Goal: Task Accomplishment & Management: Complete application form

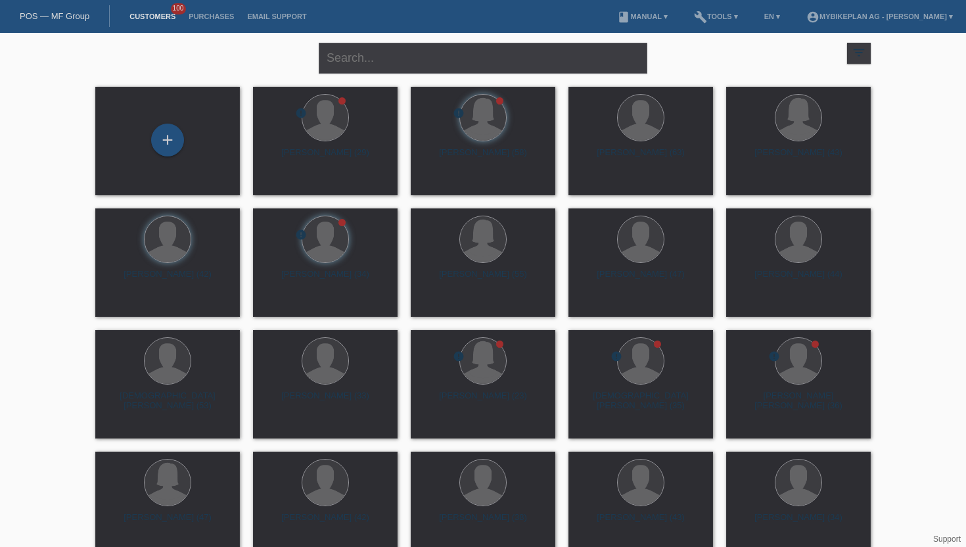
click at [141, 22] on li "Customers 100" at bounding box center [152, 17] width 59 height 34
click at [346, 51] on input "text" at bounding box center [483, 58] width 328 height 31
paste input "[PERSON_NAME]"
type input "[PERSON_NAME]"
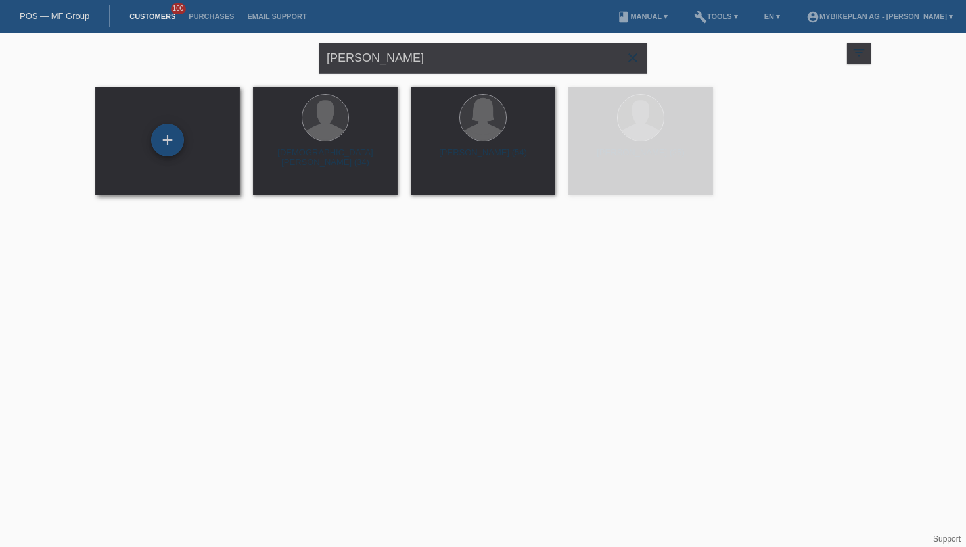
click at [168, 148] on div "+" at bounding box center [167, 140] width 33 height 33
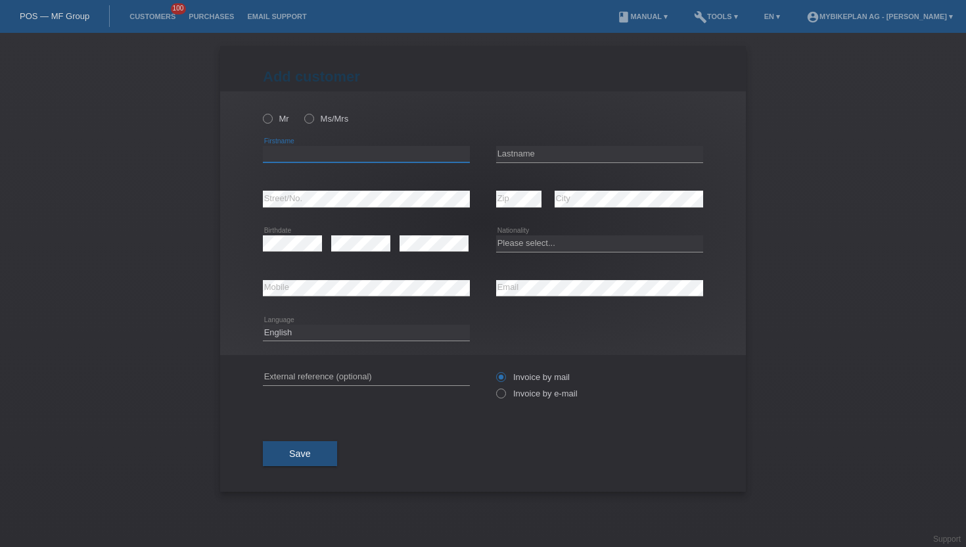
click at [271, 150] on input "text" at bounding box center [366, 154] width 207 height 16
paste input "[PERSON_NAME]"
click at [313, 159] on input "[PERSON_NAME]" at bounding box center [366, 154] width 207 height 16
type input "[PERSON_NAME]"
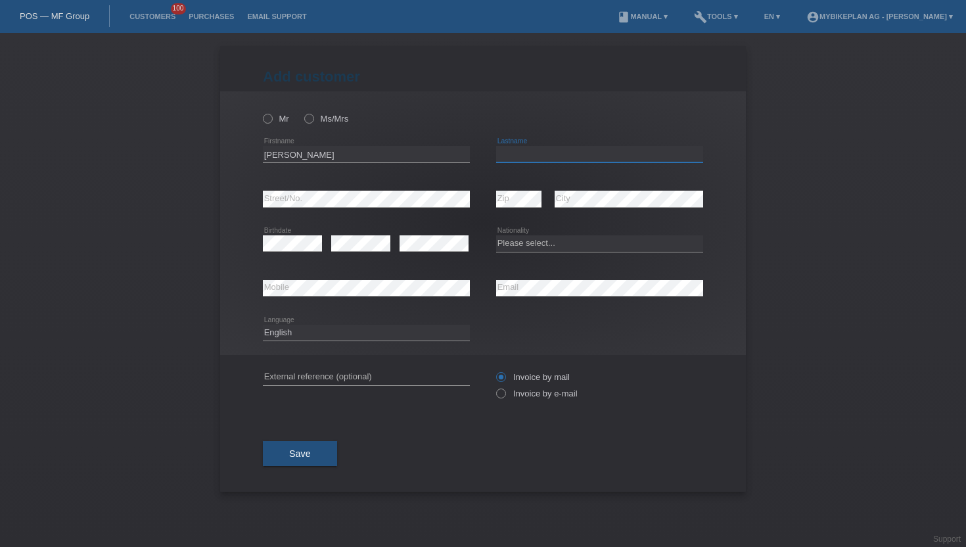
click at [507, 154] on input "text" at bounding box center [599, 154] width 207 height 16
paste input "[PERSON_NAME]"
type input "[PERSON_NAME]"
click at [261, 112] on icon at bounding box center [261, 112] width 0 height 0
click at [267, 116] on input "Mr" at bounding box center [267, 118] width 9 height 9
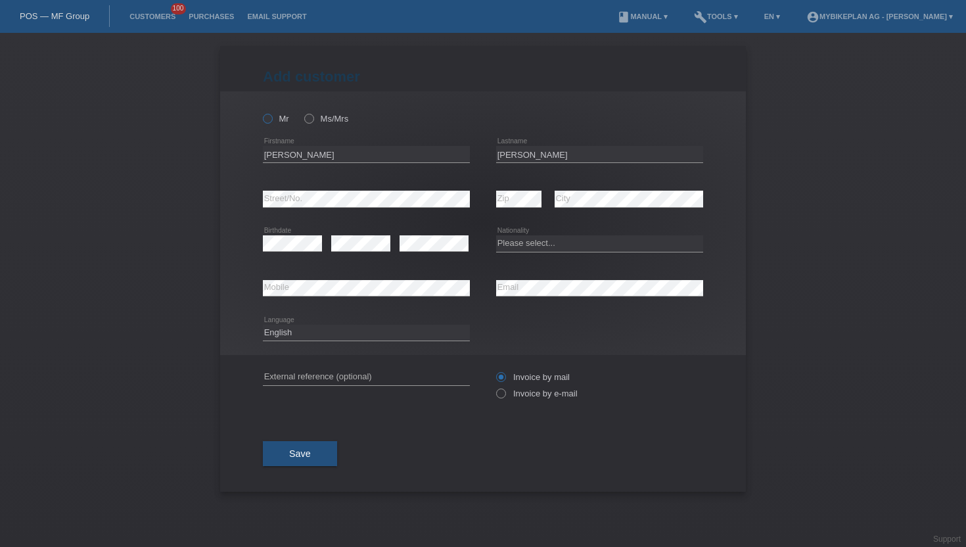
radio input "true"
click at [494, 386] on icon at bounding box center [494, 386] width 0 height 0
click at [499, 396] on input "Invoice by e-mail" at bounding box center [500, 396] width 9 height 16
radio input "true"
click at [299, 317] on div "Deutsch Français Italiano English error Language" at bounding box center [366, 333] width 207 height 45
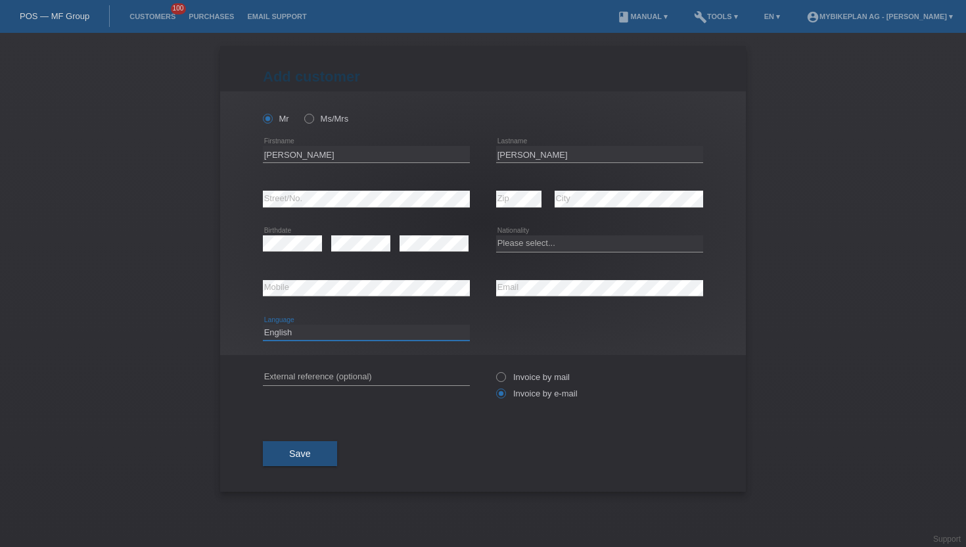
click at [299, 330] on select "Deutsch Français Italiano English" at bounding box center [366, 333] width 207 height 16
select select "de"
click at [263, 325] on select "Deutsch Français Italiano English" at bounding box center [366, 333] width 207 height 16
click at [508, 248] on select "Please select... Switzerland Austria Germany Liechtenstein ------------ Afghani…" at bounding box center [599, 243] width 207 height 16
select select "CH"
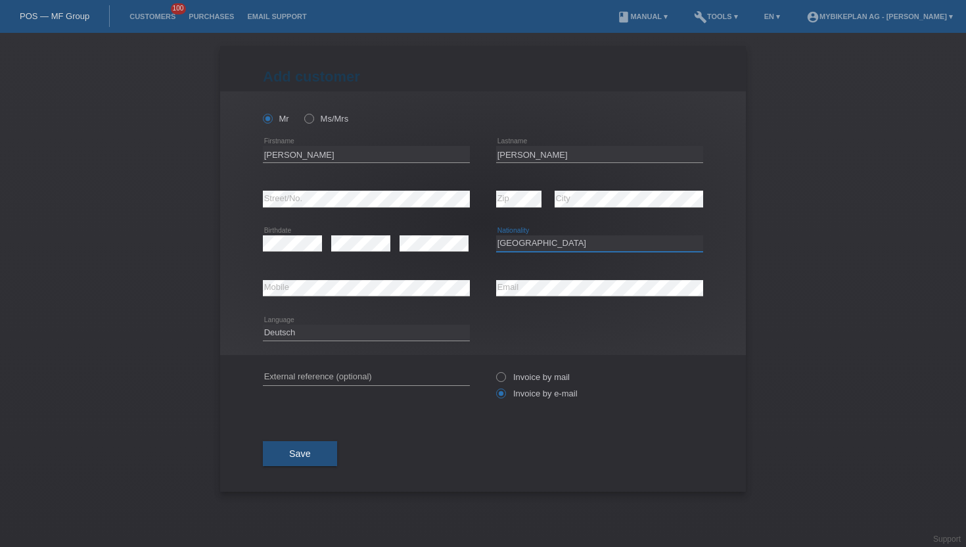
click at [496, 236] on select "Please select... Switzerland Austria Germany Liechtenstein ------------ Afghani…" at bounding box center [599, 243] width 207 height 16
click at [307, 457] on span "Save" at bounding box center [300, 453] width 22 height 11
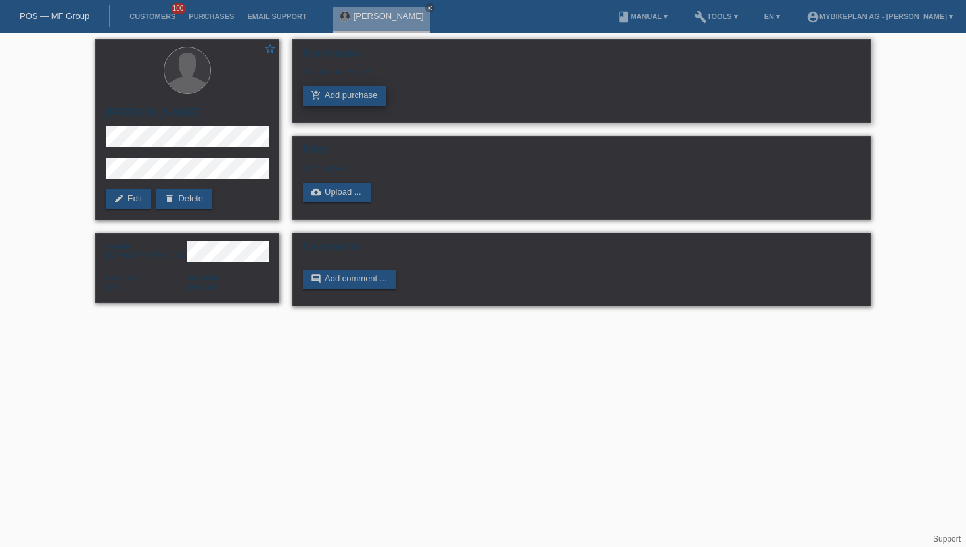
click at [351, 103] on link "add_shopping_cart Add purchase" at bounding box center [344, 96] width 83 height 20
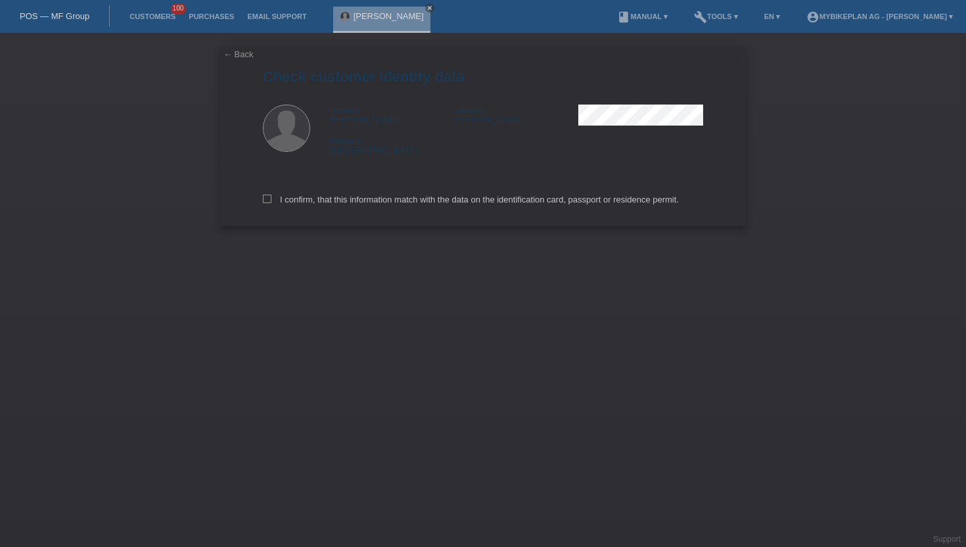
click at [269, 207] on div "I confirm, that this information match with the data on the identification card…" at bounding box center [483, 197] width 440 height 58
click at [269, 204] on label "I confirm, that this information match with the data on the identification card…" at bounding box center [471, 199] width 416 height 10
click at [269, 203] on input "I confirm, that this information match with the data on the identification card…" at bounding box center [267, 198] width 9 height 9
checkbox input "true"
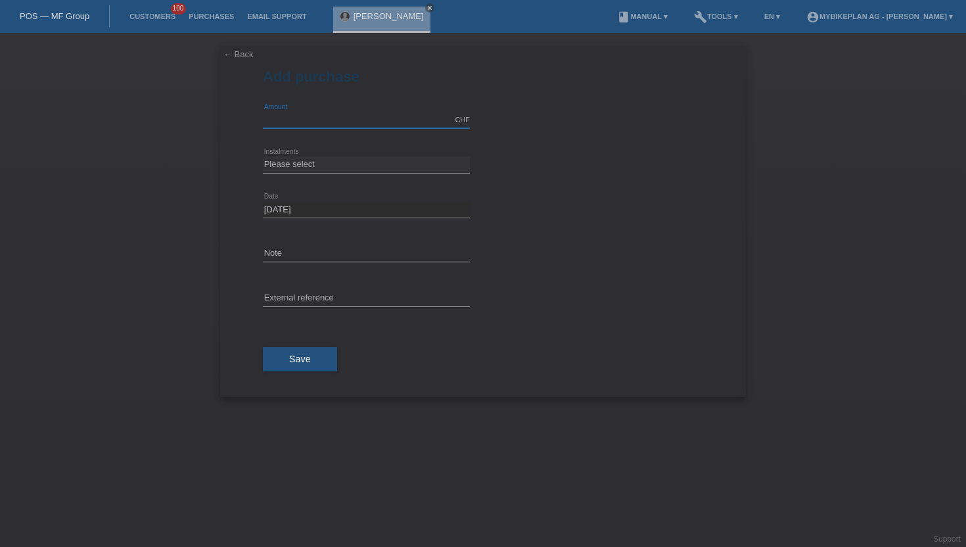
click at [288, 125] on input "text" at bounding box center [366, 120] width 207 height 16
type input "15000.00"
click at [328, 163] on select "Please select 6 instalments 12 instalments 18 instalments 24 instalments 36 ins…" at bounding box center [366, 164] width 207 height 16
click at [263, 156] on select "Please select 6 instalments 12 instalments 18 instalments 24 instalments 36 ins…" at bounding box center [366, 164] width 207 height 16
click at [313, 171] on select "Please select 6 instalments 12 instalments 18 instalments 24 instalments 36 ins…" at bounding box center [366, 164] width 207 height 16
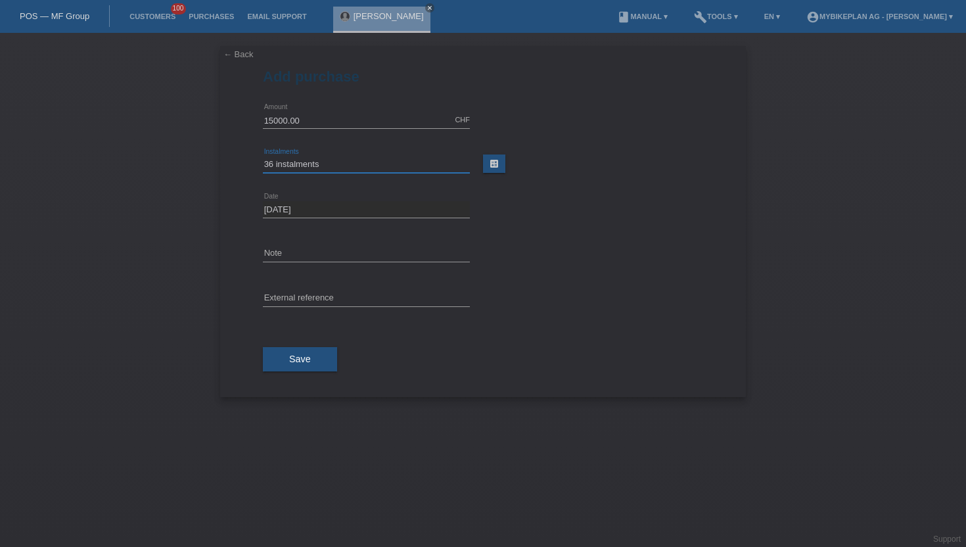
select select "488"
click at [263, 156] on select "Please select 6 instalments 12 instalments 18 instalments 24 instalments 36 ins…" at bounding box center [366, 164] width 207 height 16
click at [303, 363] on span "Save" at bounding box center [300, 358] width 22 height 11
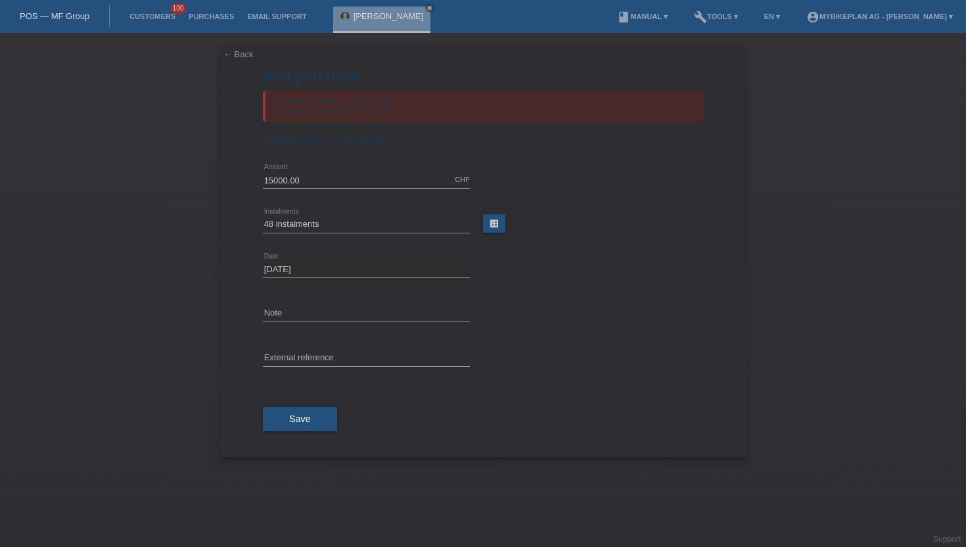
click at [330, 173] on div "15000.00 CHF error Amount" at bounding box center [366, 180] width 207 height 45
click at [330, 179] on input "15000.00" at bounding box center [366, 179] width 207 height 16
type input "5000.00"
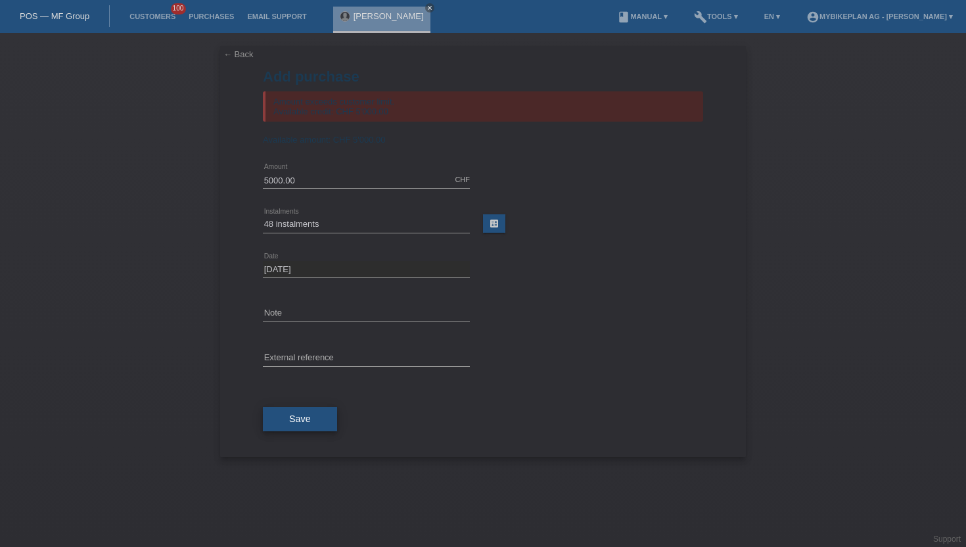
click at [285, 427] on button "Save" at bounding box center [300, 419] width 74 height 25
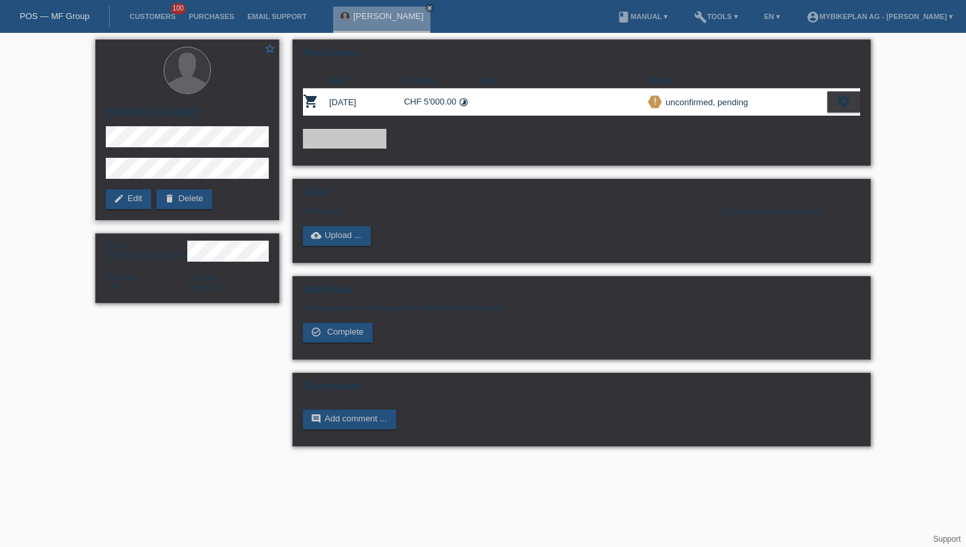
click at [114, 125] on h2 "[PERSON_NAME]" at bounding box center [187, 116] width 163 height 20
click at [122, 123] on h2 "[PERSON_NAME]" at bounding box center [187, 116] width 163 height 20
click at [137, 102] on div "star_border Flavian Zürcher edit Edit delete Delete" at bounding box center [187, 129] width 184 height 181
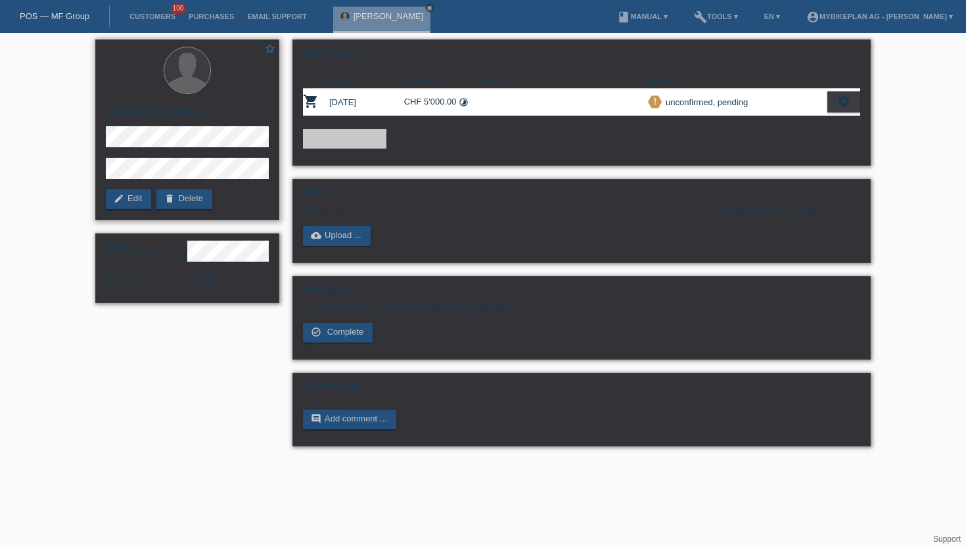
click at [137, 104] on div "star_border Flavian Zürcher edit Edit delete Delete" at bounding box center [187, 129] width 184 height 181
click at [137, 110] on h2 "[PERSON_NAME]" at bounding box center [187, 116] width 163 height 20
copy div "[PERSON_NAME]"
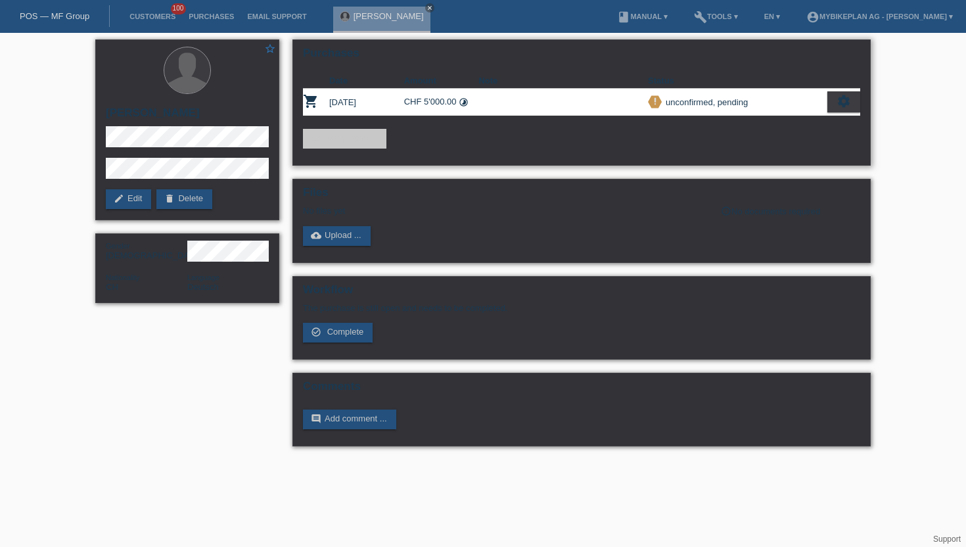
click at [834, 98] on div "settings" at bounding box center [843, 101] width 33 height 21
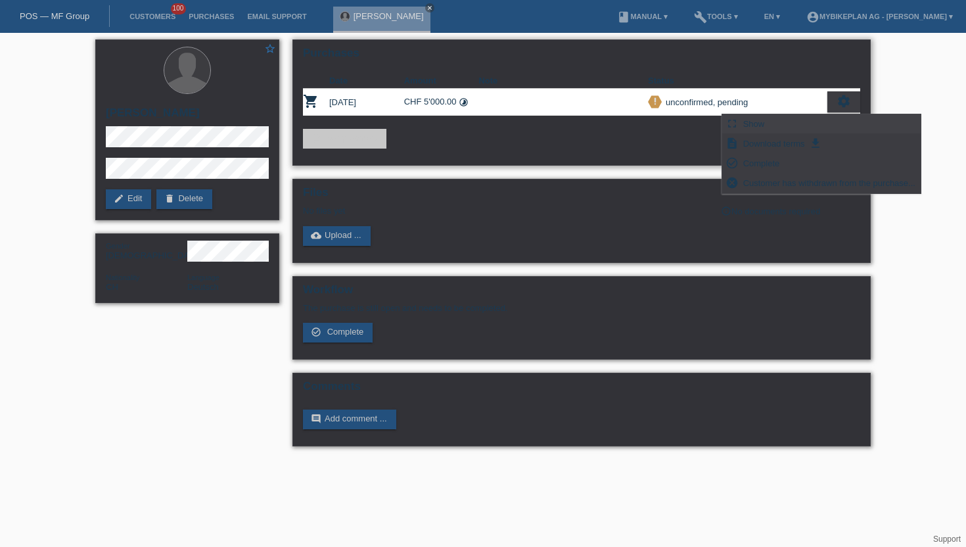
click at [770, 124] on div "fullscreen Show" at bounding box center [821, 124] width 198 height 20
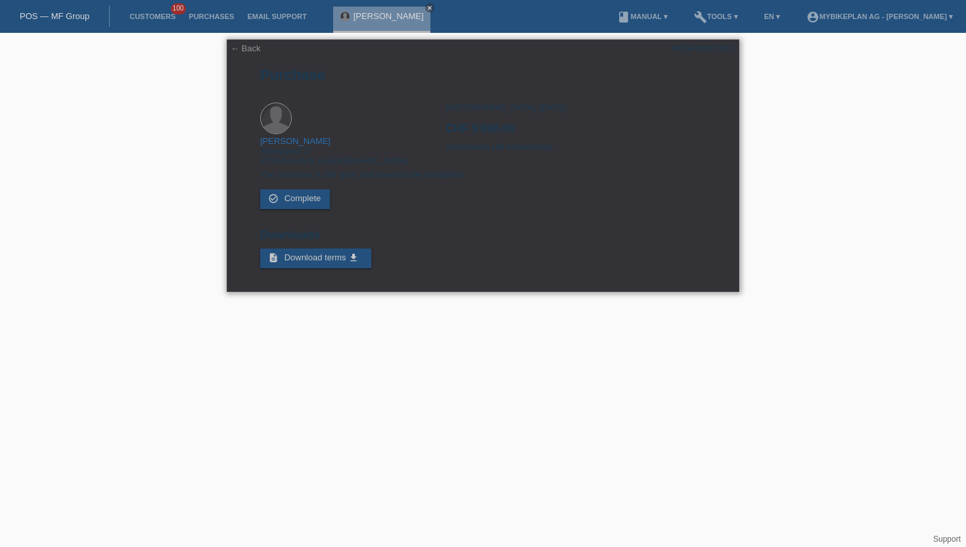
click at [711, 45] on div "POSP00027593" at bounding box center [703, 48] width 62 height 10
copy div "POSP00027593"
click at [148, 15] on link "Customers" at bounding box center [152, 16] width 59 height 8
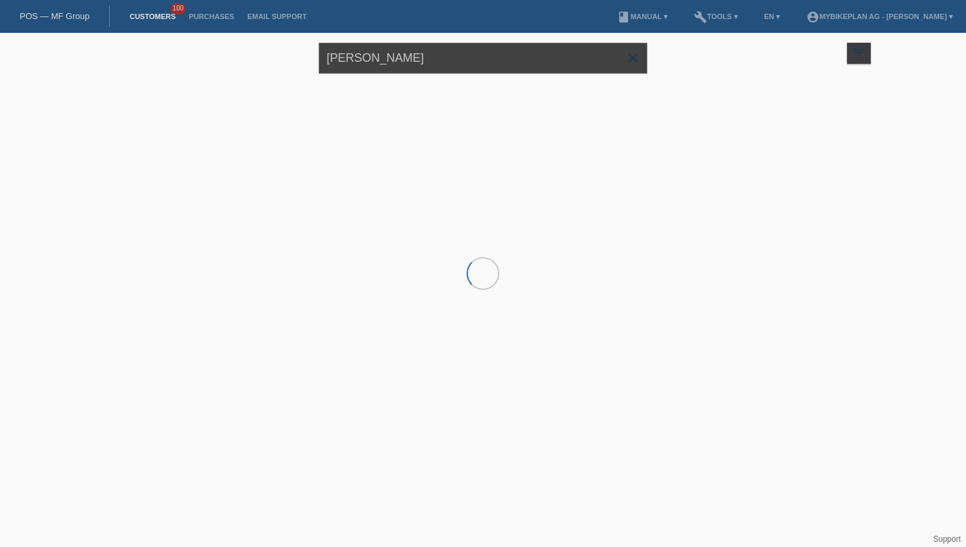
drag, startPoint x: 422, startPoint y: 62, endPoint x: 303, endPoint y: 53, distance: 119.3
click at [303, 53] on div "[PERSON_NAME] close filter_list view_module Show all customers star Show stared…" at bounding box center [483, 56] width 788 height 47
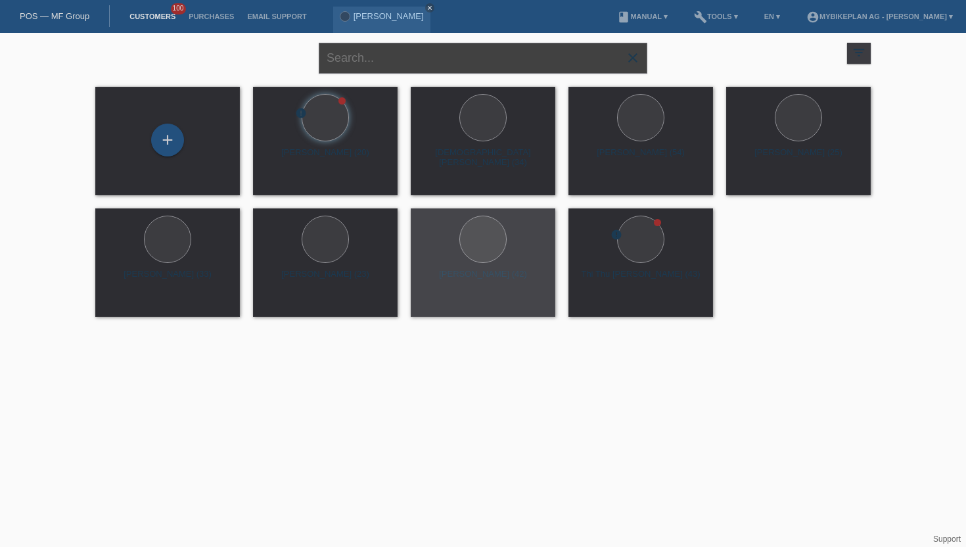
paste input "[PERSON_NAME]"
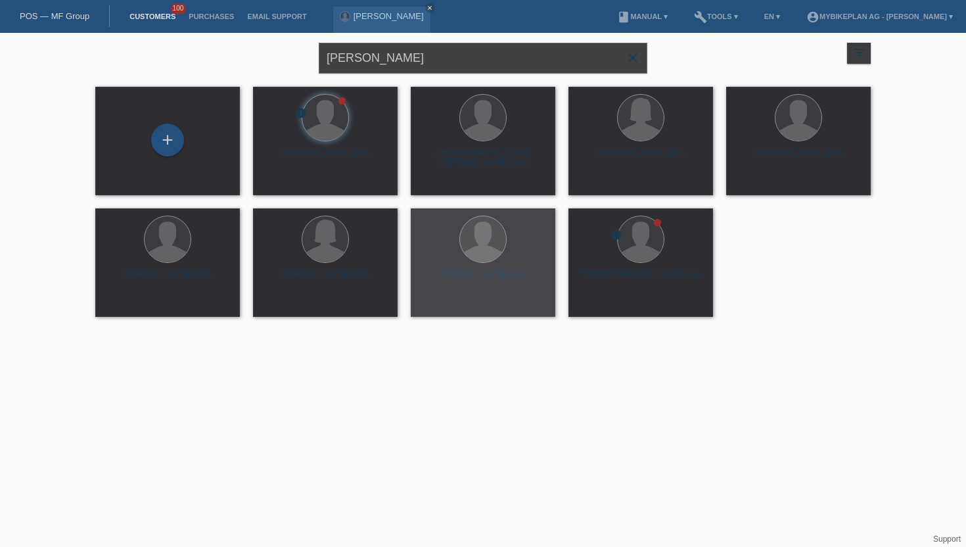
type input "[PERSON_NAME]"
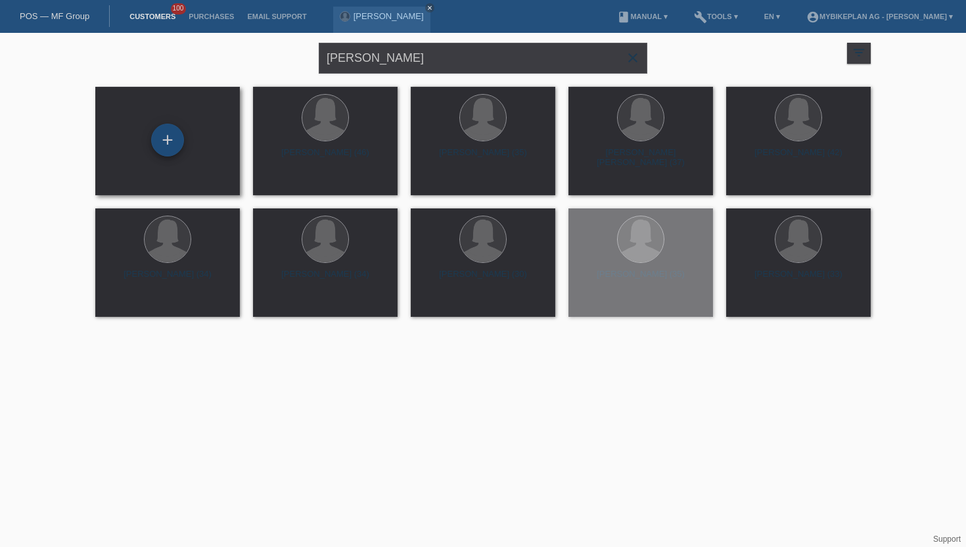
click at [169, 136] on div "+" at bounding box center [167, 140] width 33 height 33
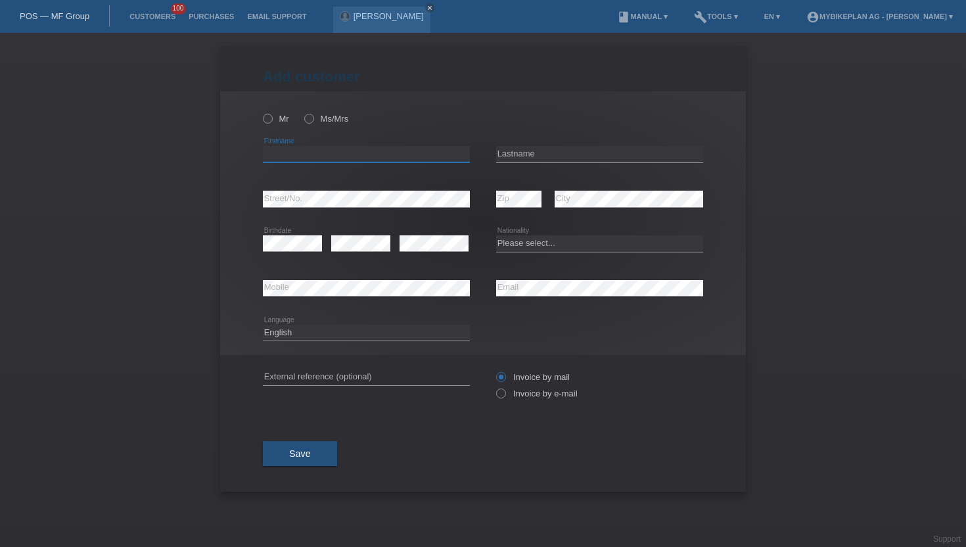
click at [292, 154] on input "text" at bounding box center [366, 154] width 207 height 16
paste input "[PERSON_NAME]"
click at [304, 155] on input "[PERSON_NAME]" at bounding box center [366, 154] width 207 height 16
type input "[PERSON_NAME]"
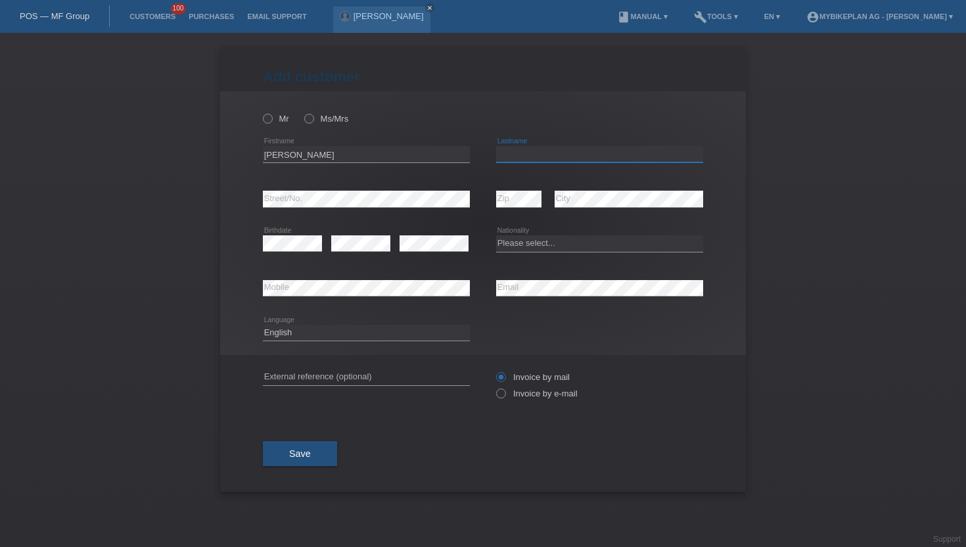
click at [510, 156] on input "text" at bounding box center [599, 154] width 207 height 16
paste input "[PERSON_NAME]"
type input "[PERSON_NAME]"
click at [316, 116] on label "Ms/Mrs" at bounding box center [326, 119] width 44 height 10
click at [313, 116] on input "Ms/Mrs" at bounding box center [308, 118] width 9 height 9
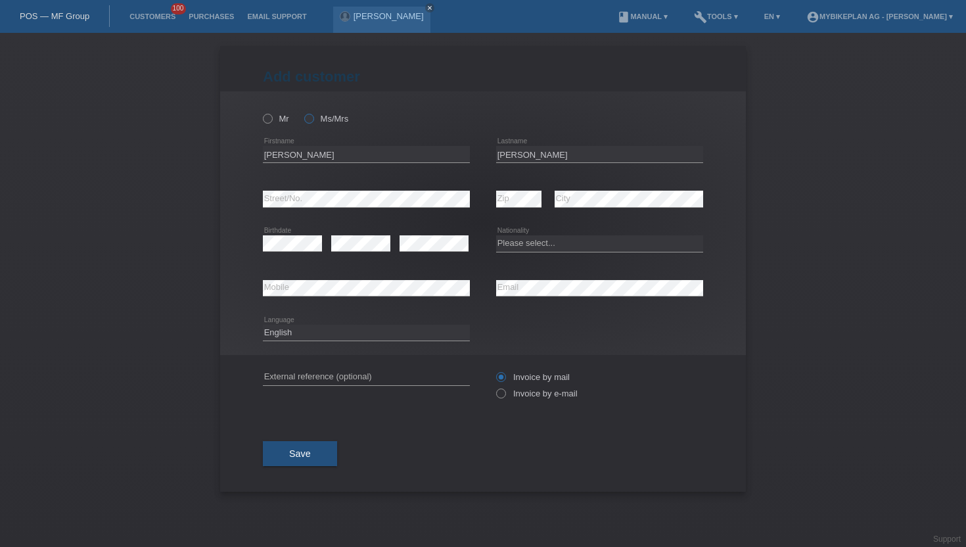
radio input "true"
click at [507, 394] on label "Invoice by e-mail" at bounding box center [536, 393] width 81 height 10
click at [505, 394] on input "Invoice by e-mail" at bounding box center [500, 396] width 9 height 16
radio input "true"
click at [284, 332] on select "Deutsch Français Italiano English" at bounding box center [366, 333] width 207 height 16
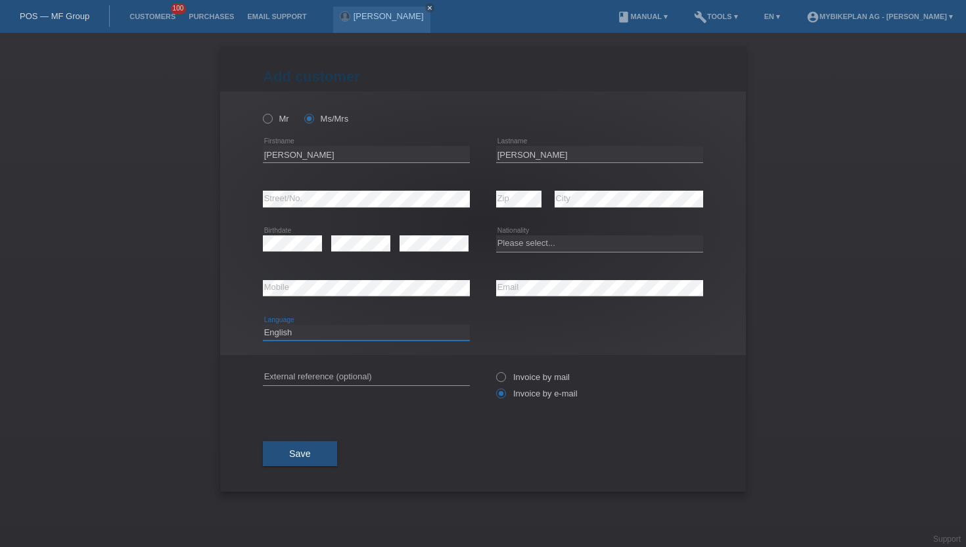
select select "de"
click at [263, 325] on select "Deutsch Français Italiano English" at bounding box center [366, 333] width 207 height 16
click at [543, 250] on select "Please select... [GEOGRAPHIC_DATA] [GEOGRAPHIC_DATA] [GEOGRAPHIC_DATA] [GEOGRAP…" at bounding box center [599, 243] width 207 height 16
select select "CH"
click at [496, 236] on select "Please select... [GEOGRAPHIC_DATA] [GEOGRAPHIC_DATA] [GEOGRAPHIC_DATA] [GEOGRAP…" at bounding box center [599, 243] width 207 height 16
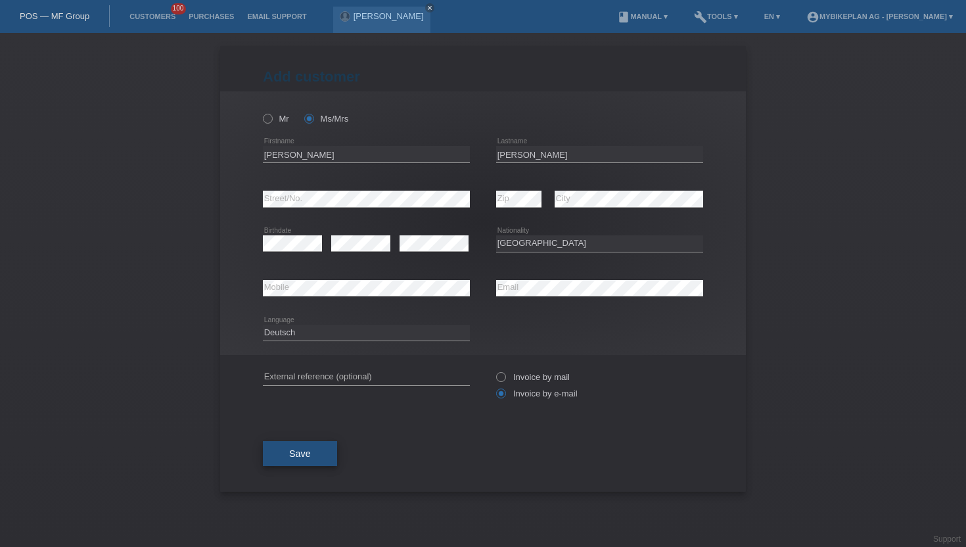
click at [326, 460] on button "Save" at bounding box center [300, 453] width 74 height 25
